Goal: Task Accomplishment & Management: Use online tool/utility

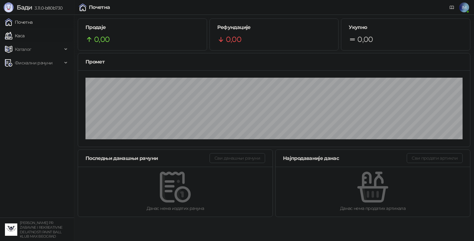
click at [18, 36] on link "Каса" at bounding box center [14, 36] width 19 height 12
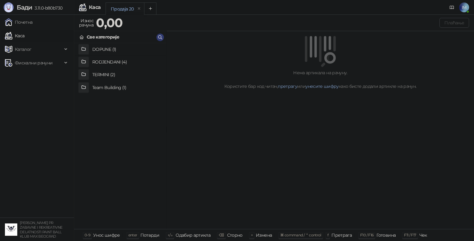
click at [96, 60] on h4 "RODJENDANI (4)" at bounding box center [126, 62] width 69 height 10
click at [108, 76] on h4 "Rodjendanski paket II" at bounding box center [126, 75] width 69 height 10
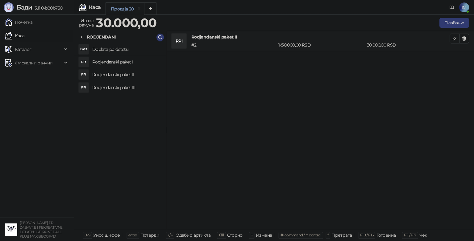
click at [240, 179] on div "RPI Rodjendanski paket II # 2 1 x 30.000,00 RSD 30.000,00 RSD" at bounding box center [320, 130] width 307 height 198
click at [463, 37] on icon "button" at bounding box center [463, 39] width 3 height 4
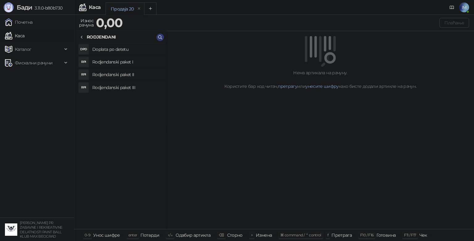
click at [463, 36] on div at bounding box center [320, 51] width 292 height 31
